Goal: Navigation & Orientation: Find specific page/section

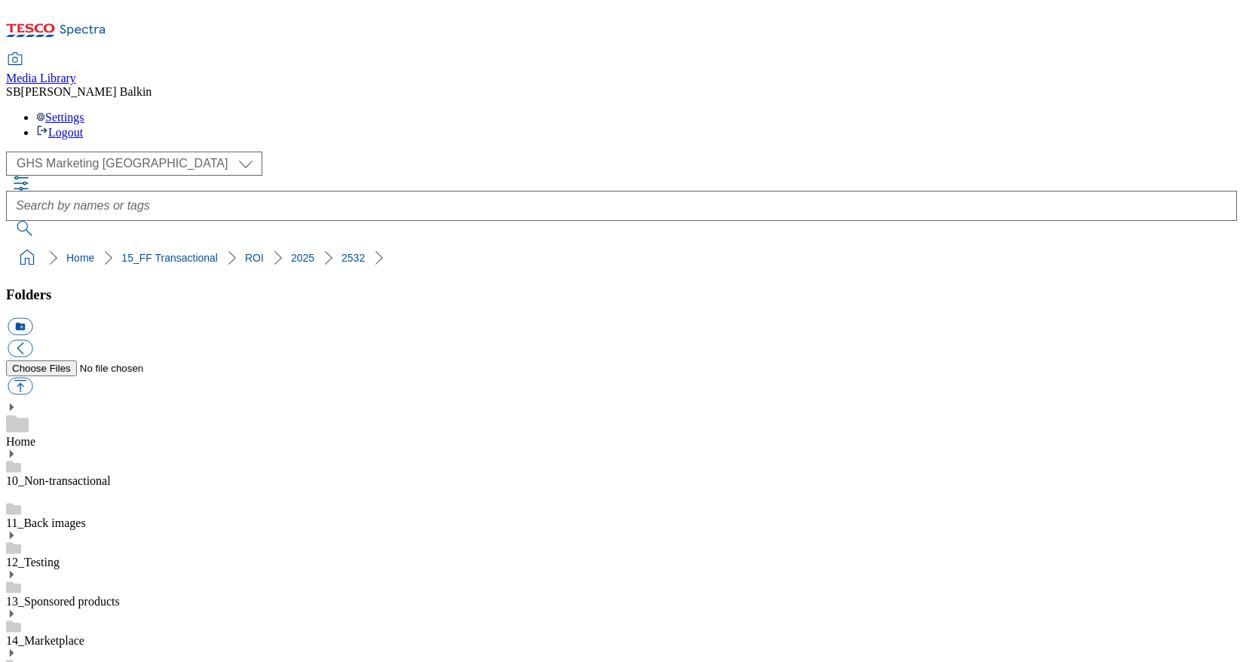
select select "flare-ghs-mktg"
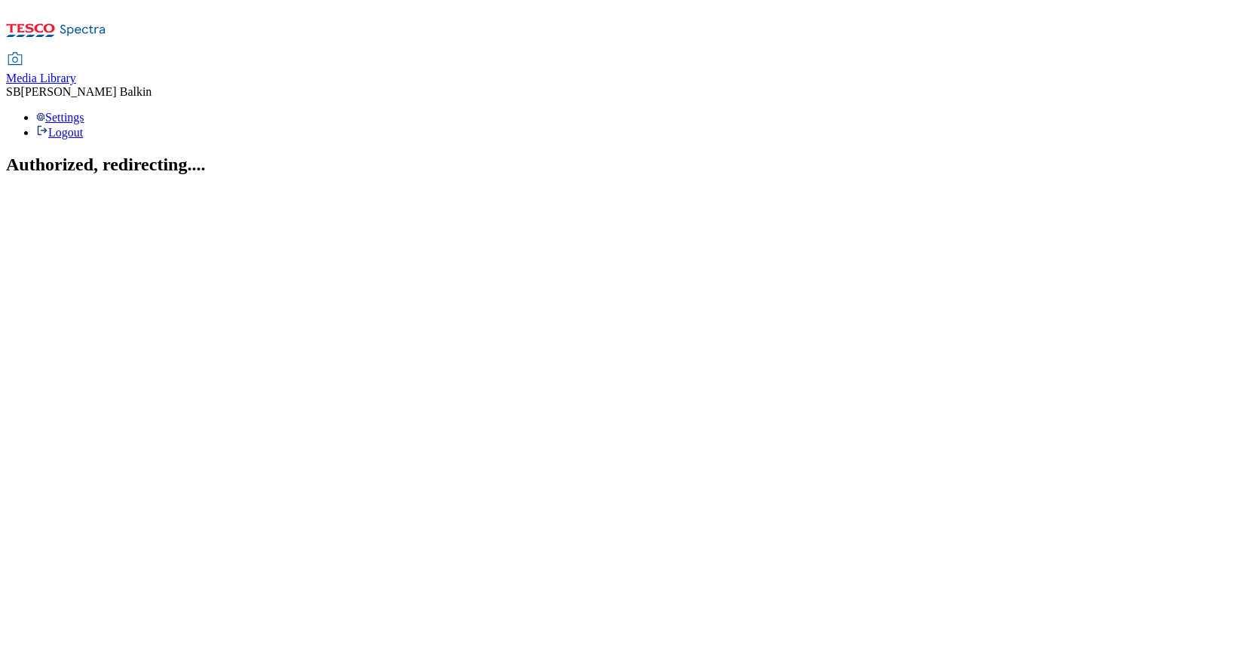
click at [76, 72] on span "Media Library" at bounding box center [41, 78] width 70 height 13
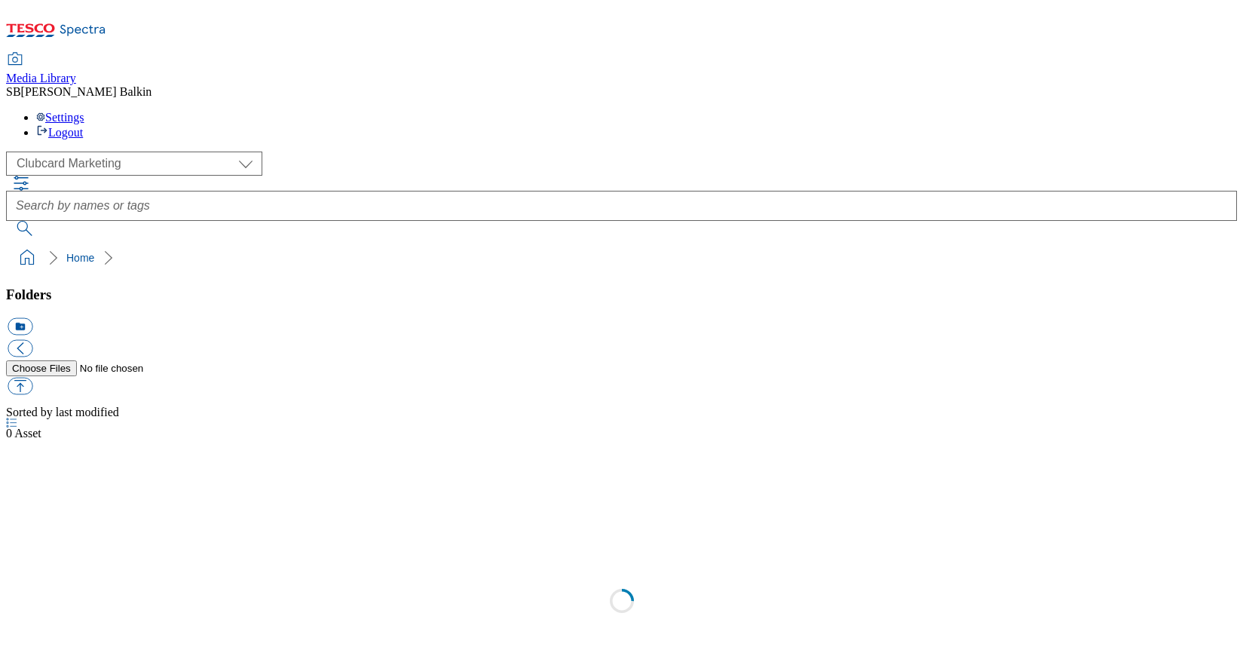
scroll to position [1, 0]
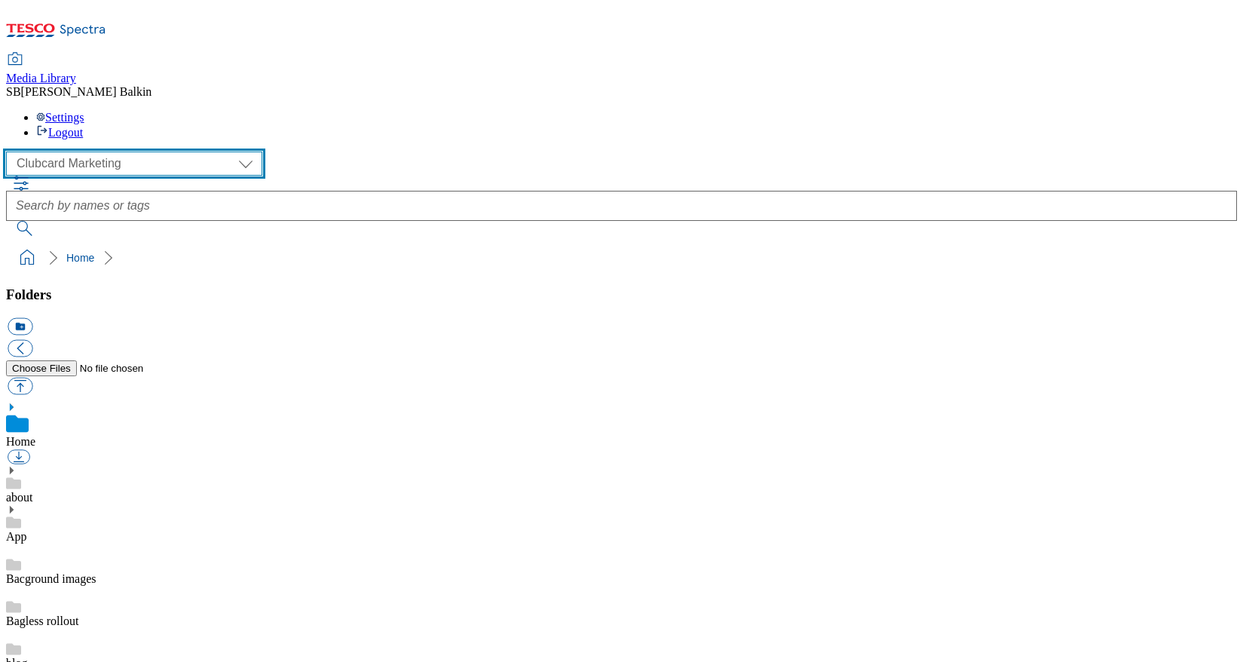
click at [78, 152] on select "Clubcard Marketing Dotcom UK FnF Stores GHS Marketing UK GHS Product UK GHS ROI…" at bounding box center [134, 164] width 256 height 24
select select "flare-ghs-mktg"
click at [11, 152] on select "Clubcard Marketing Dotcom UK FnF Stores GHS Marketing UK GHS Product UK GHS ROI…" at bounding box center [134, 164] width 256 height 24
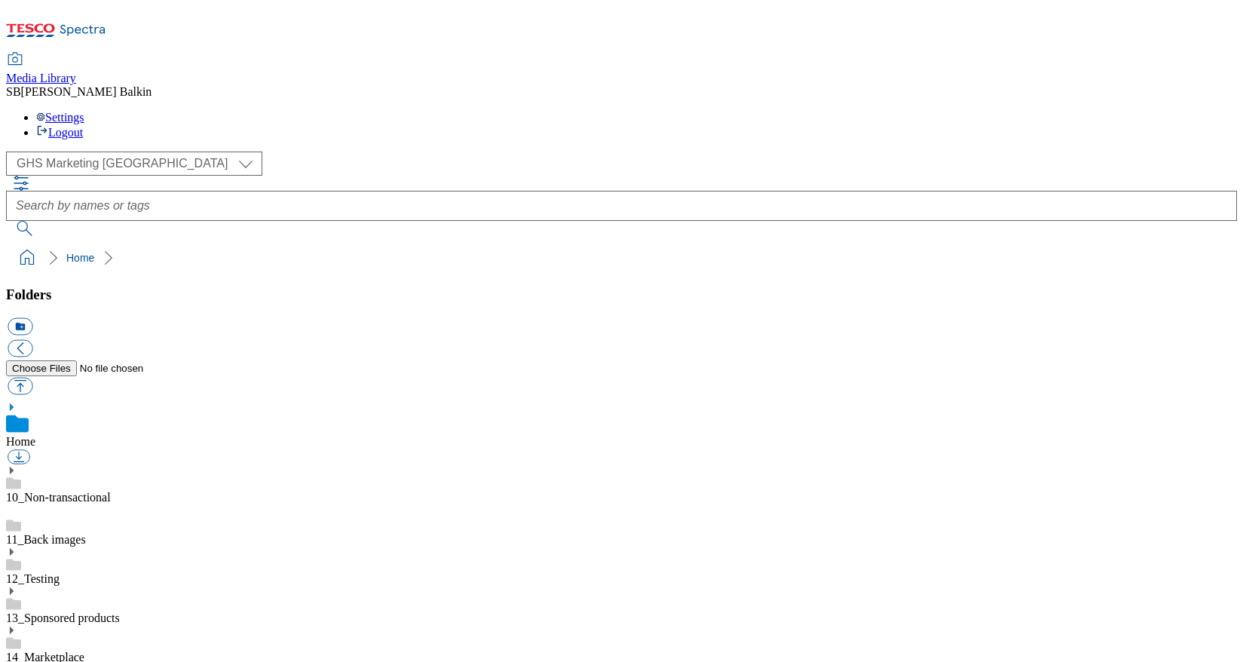
click at [17, 661] on icon at bounding box center [11, 669] width 11 height 11
